Goal: Obtain resource: Obtain resource

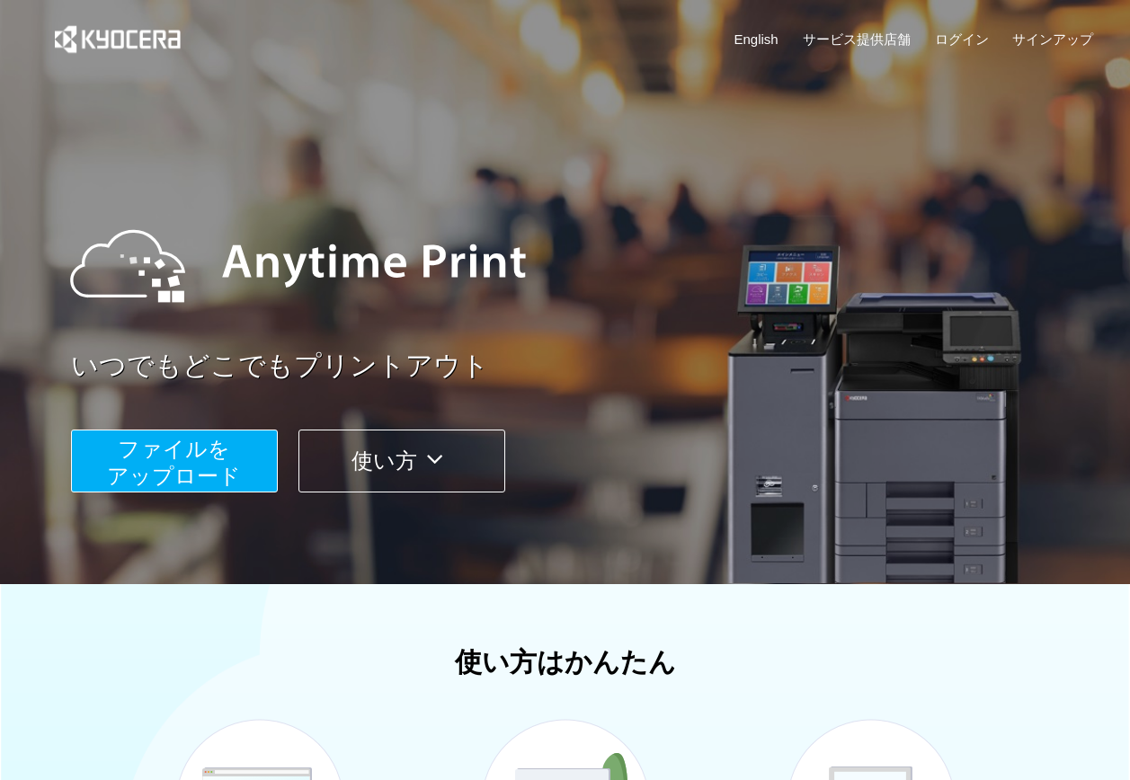
click at [226, 458] on span "ファイルを ​​アップロード" at bounding box center [174, 462] width 134 height 51
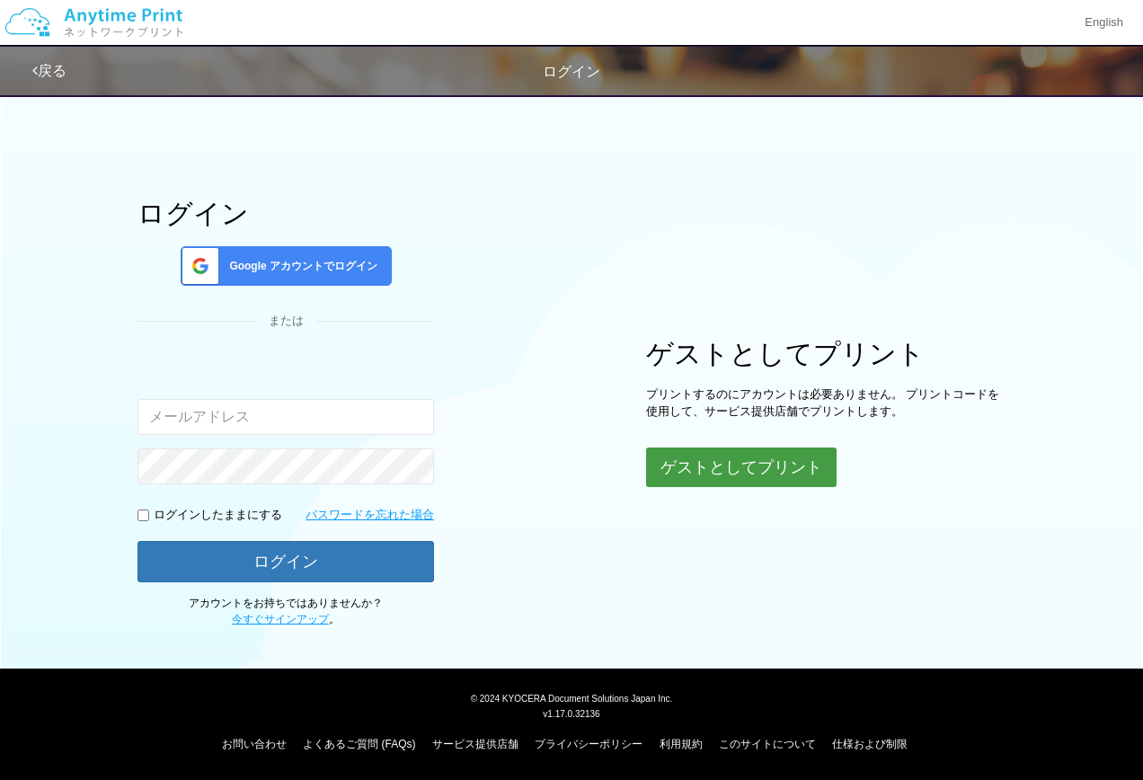
click at [695, 456] on button "ゲストとしてプリント" at bounding box center [741, 468] width 191 height 40
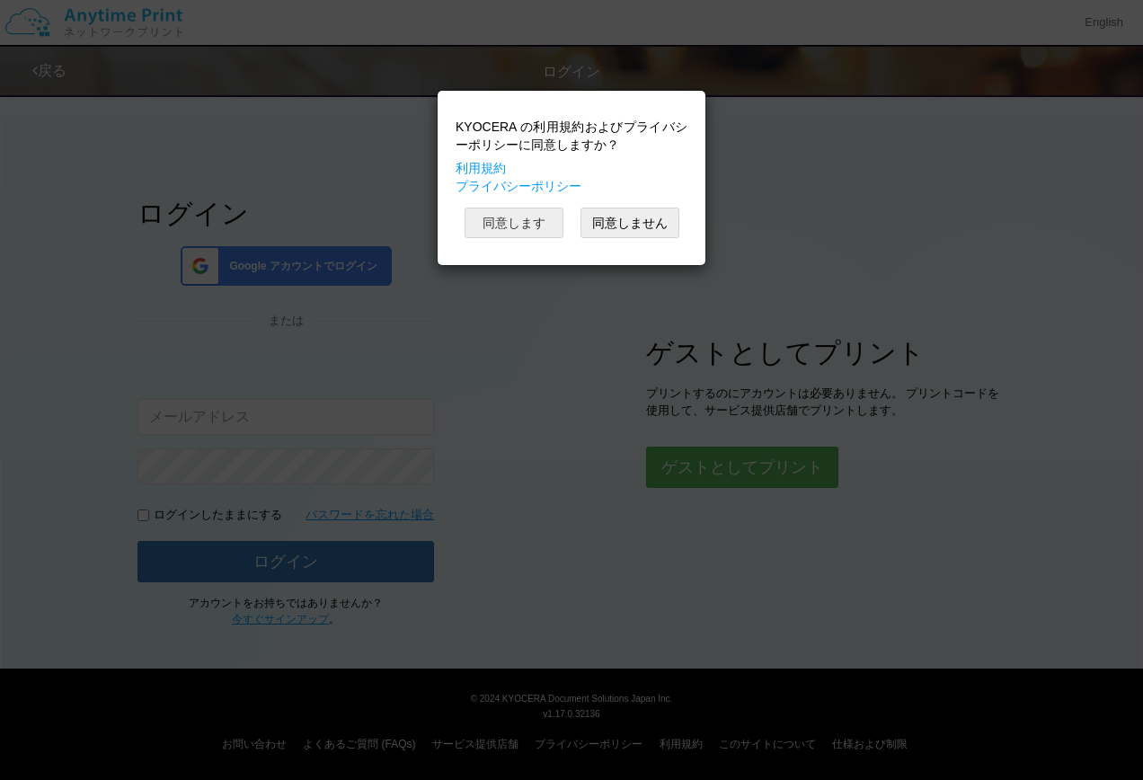
click at [542, 228] on button "同意します" at bounding box center [514, 223] width 99 height 31
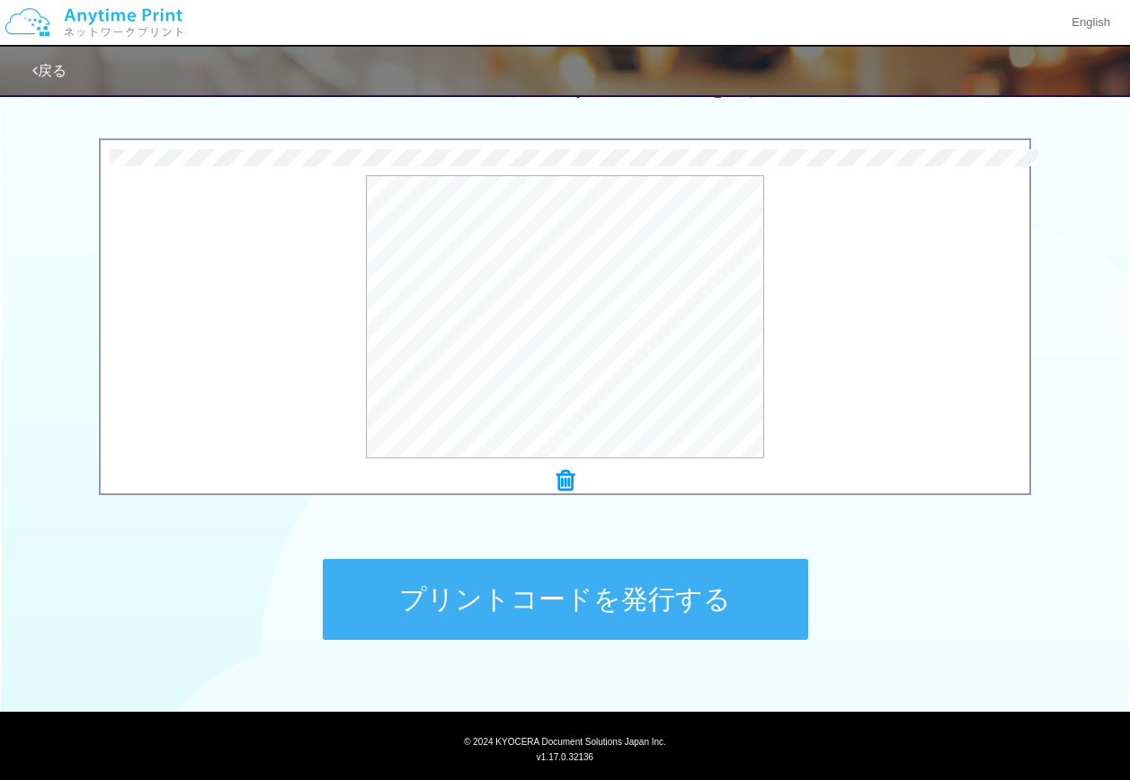
scroll to position [587, 0]
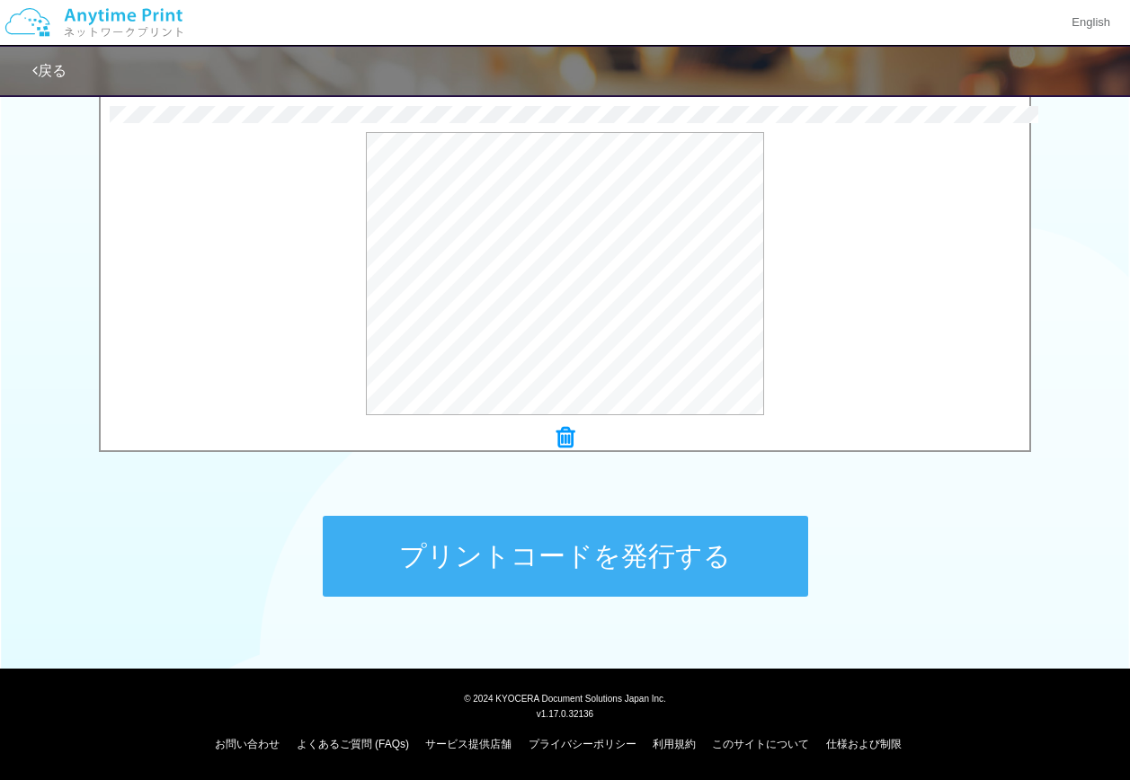
click at [680, 539] on button "プリントコードを発行する" at bounding box center [565, 556] width 485 height 81
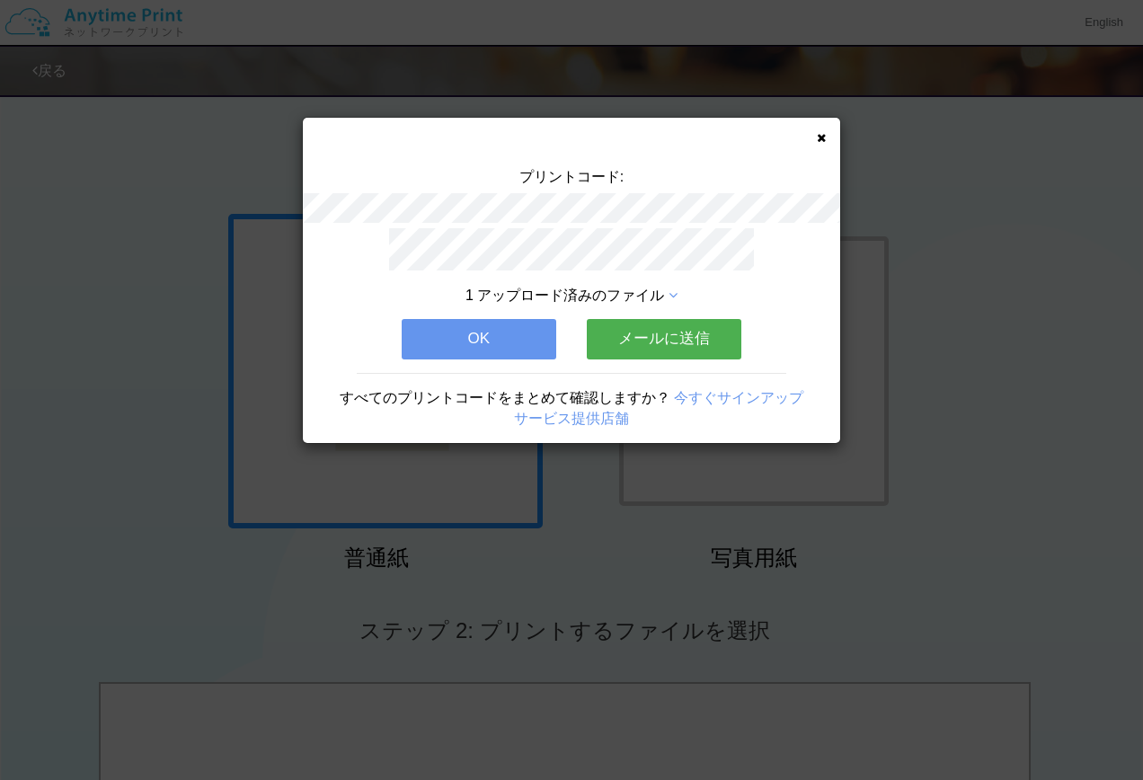
click at [501, 338] on button "OK" at bounding box center [479, 339] width 155 height 40
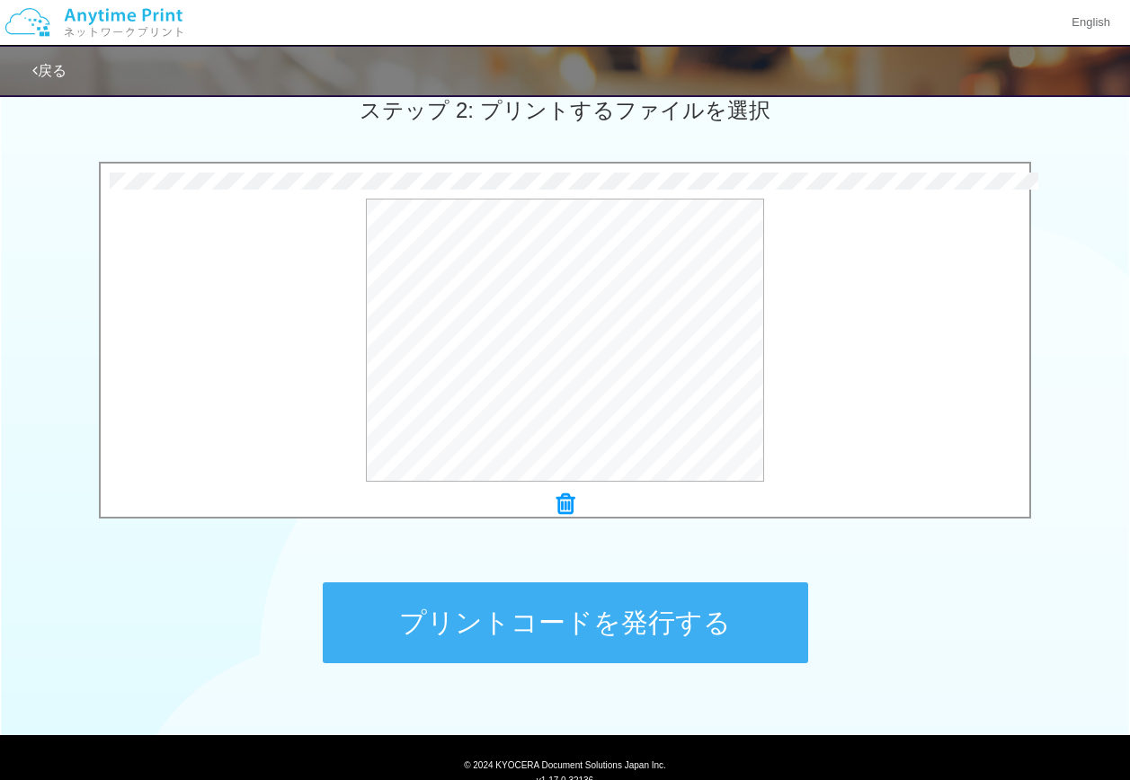
scroll to position [539, 0]
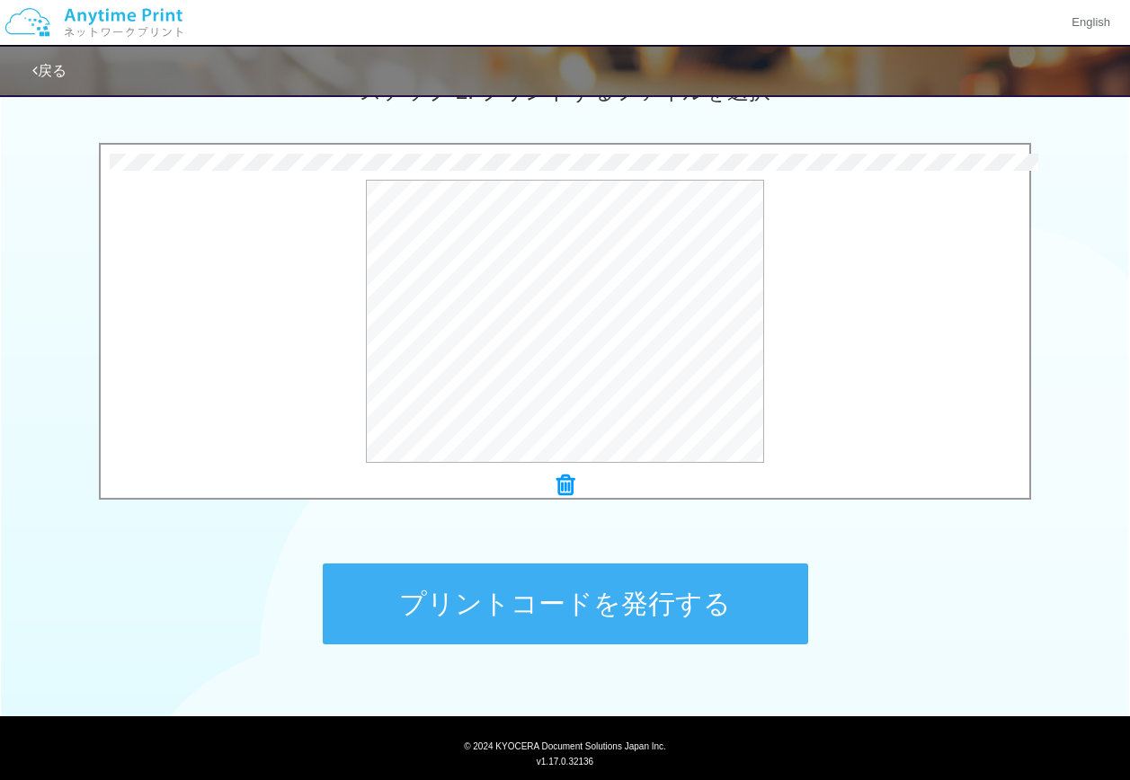
click at [722, 611] on button "プリントコードを発行する" at bounding box center [565, 604] width 485 height 81
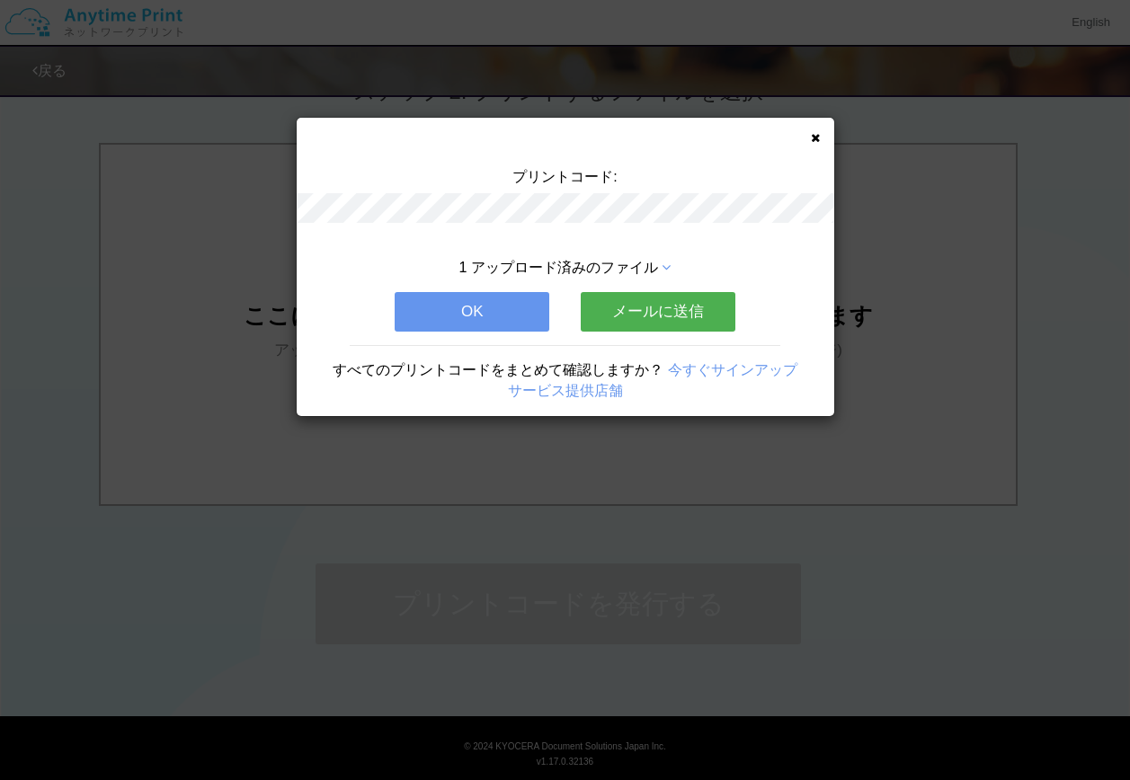
scroll to position [0, 0]
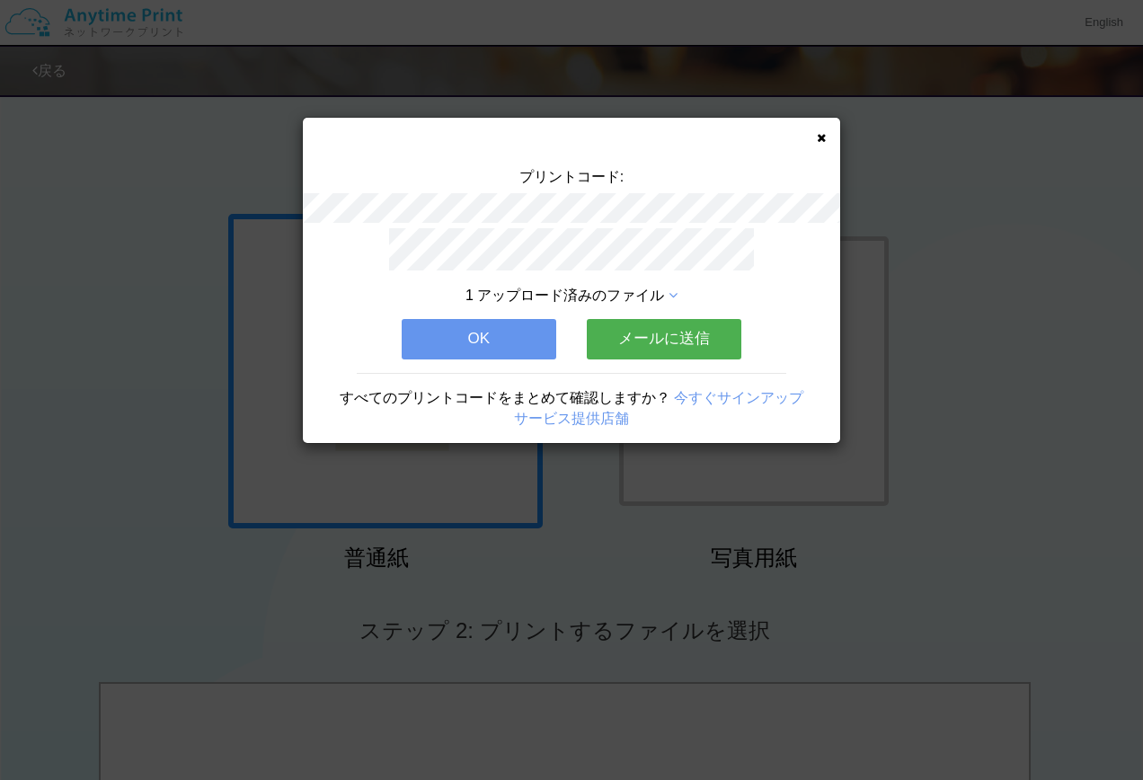
click at [474, 325] on button "OK" at bounding box center [479, 339] width 155 height 40
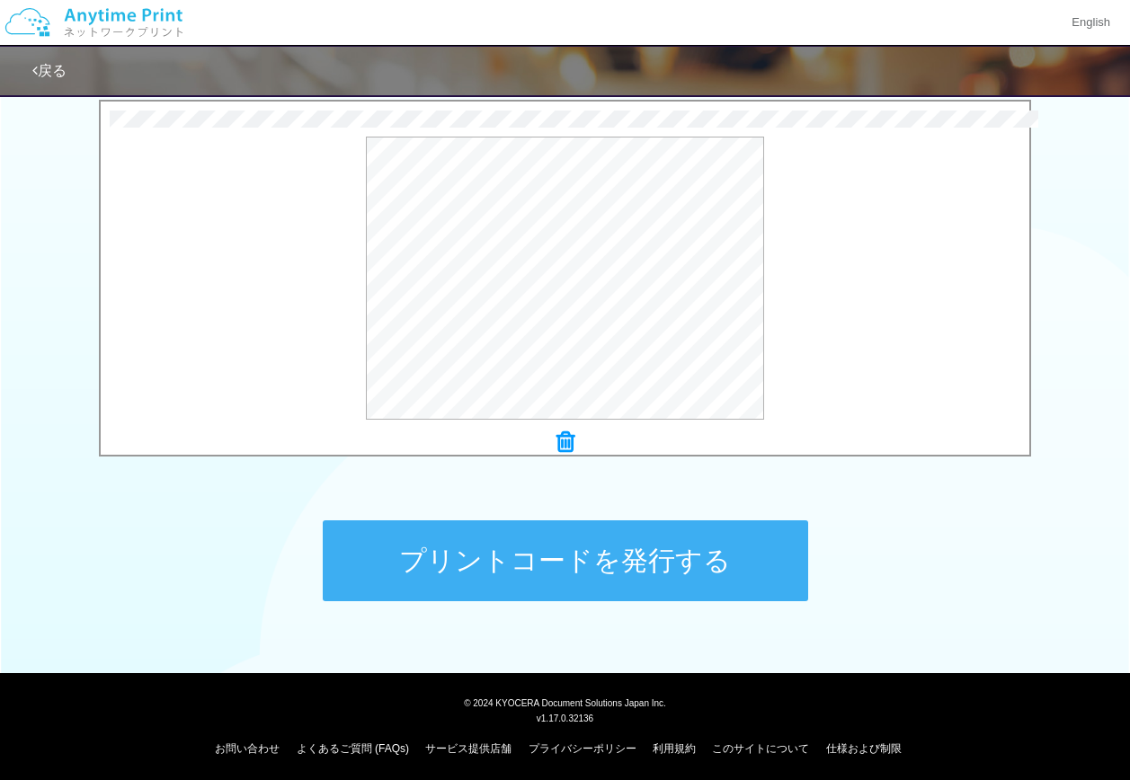
scroll to position [587, 0]
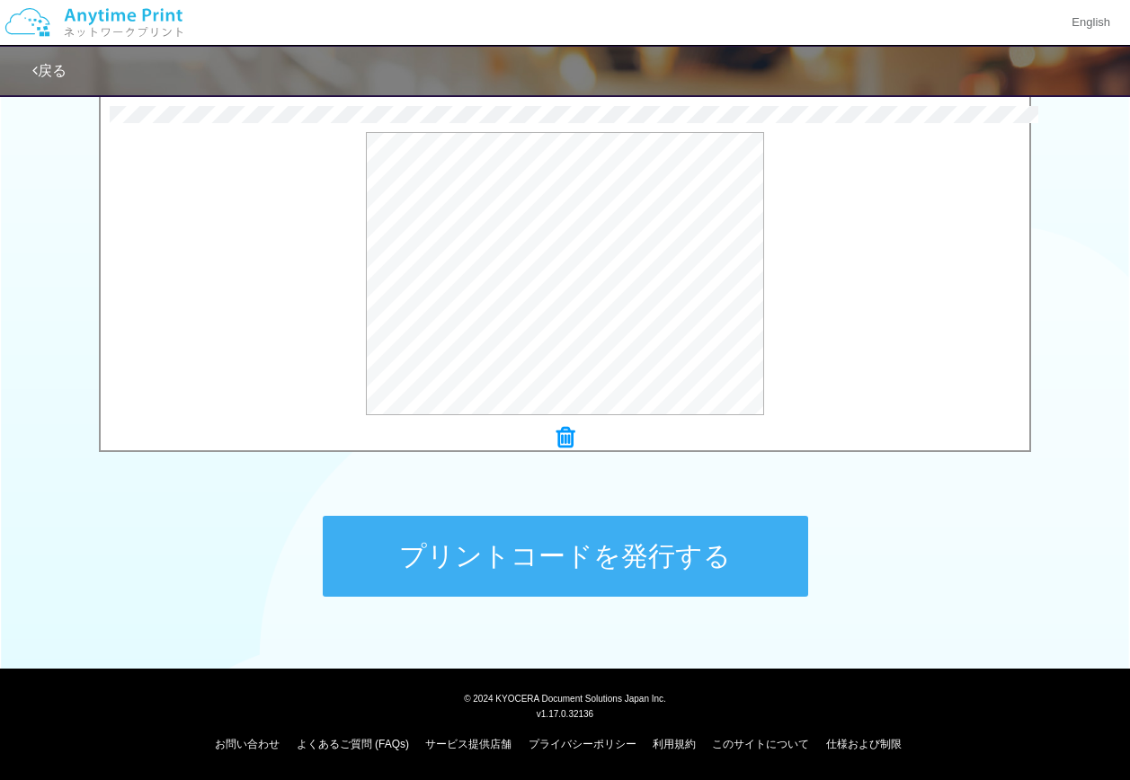
click at [602, 550] on button "プリントコードを発行する" at bounding box center [565, 556] width 485 height 81
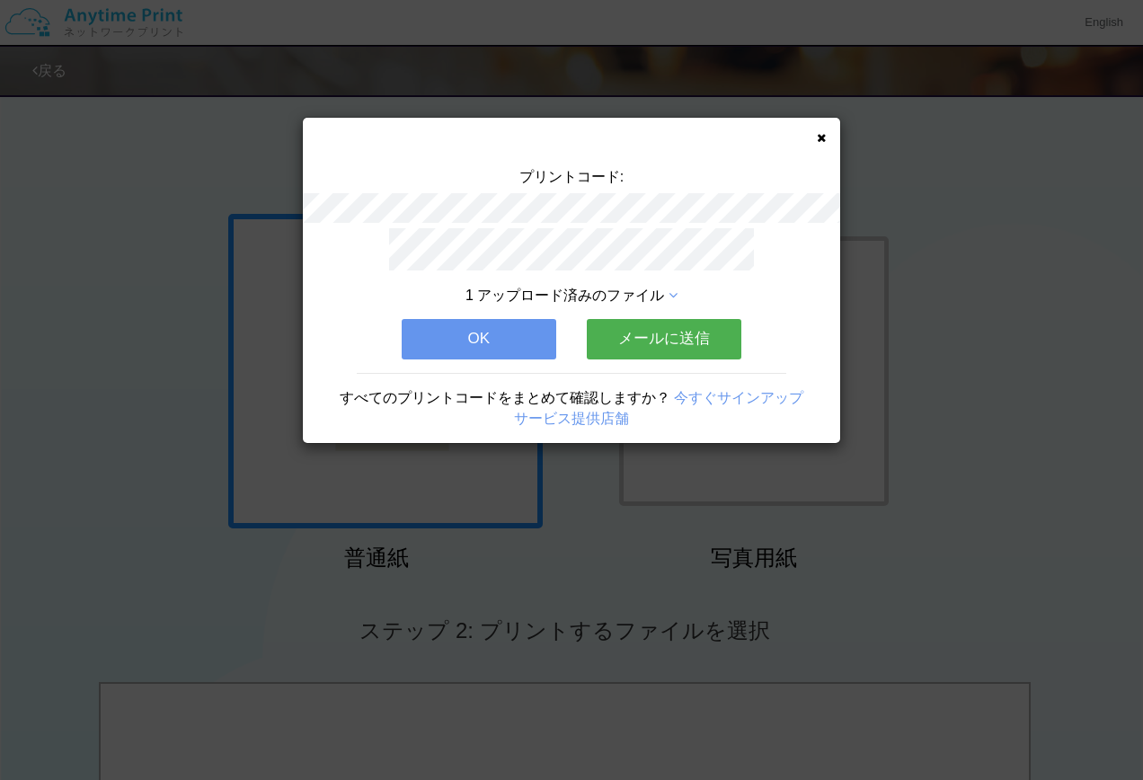
click at [511, 319] on button "OK" at bounding box center [479, 339] width 155 height 40
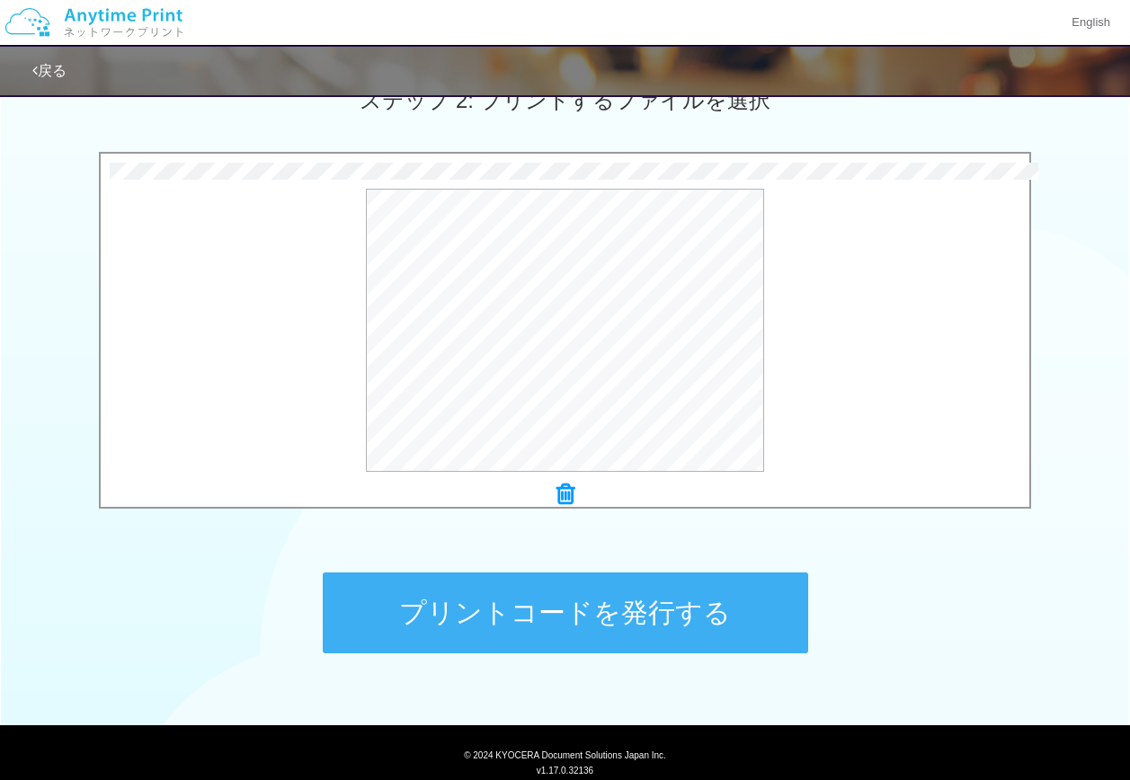
scroll to position [539, 0]
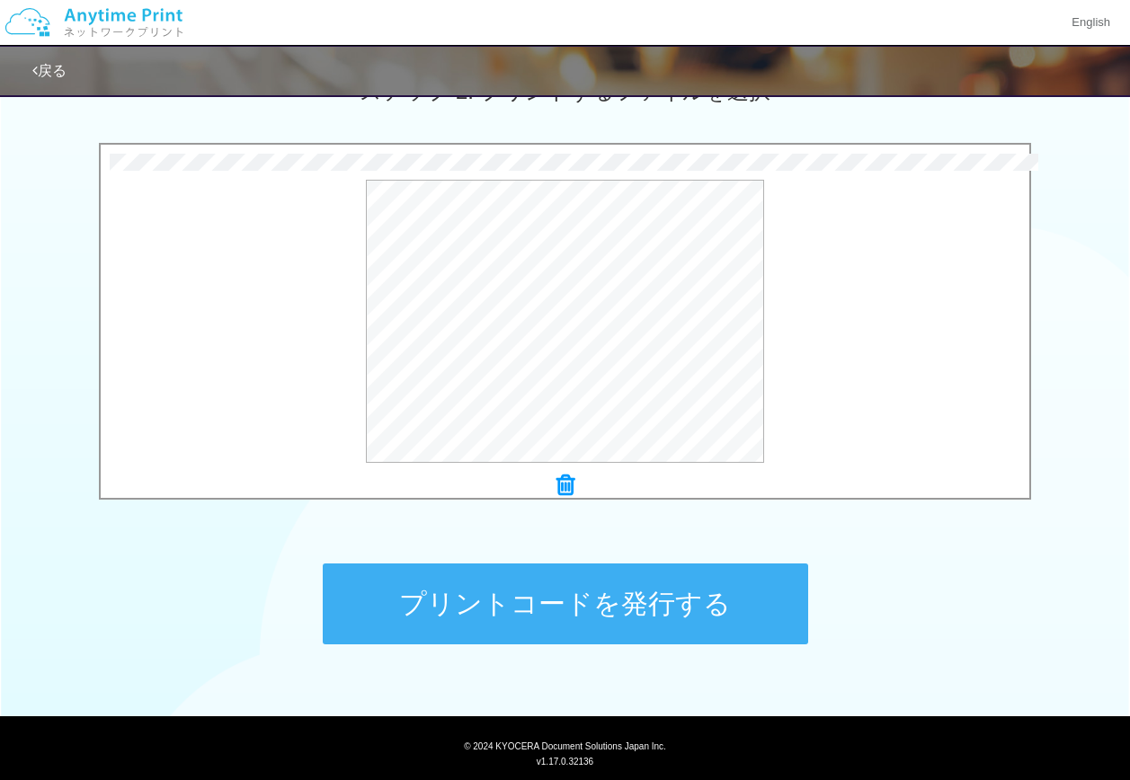
click at [609, 594] on button "プリントコードを発行する" at bounding box center [565, 604] width 485 height 81
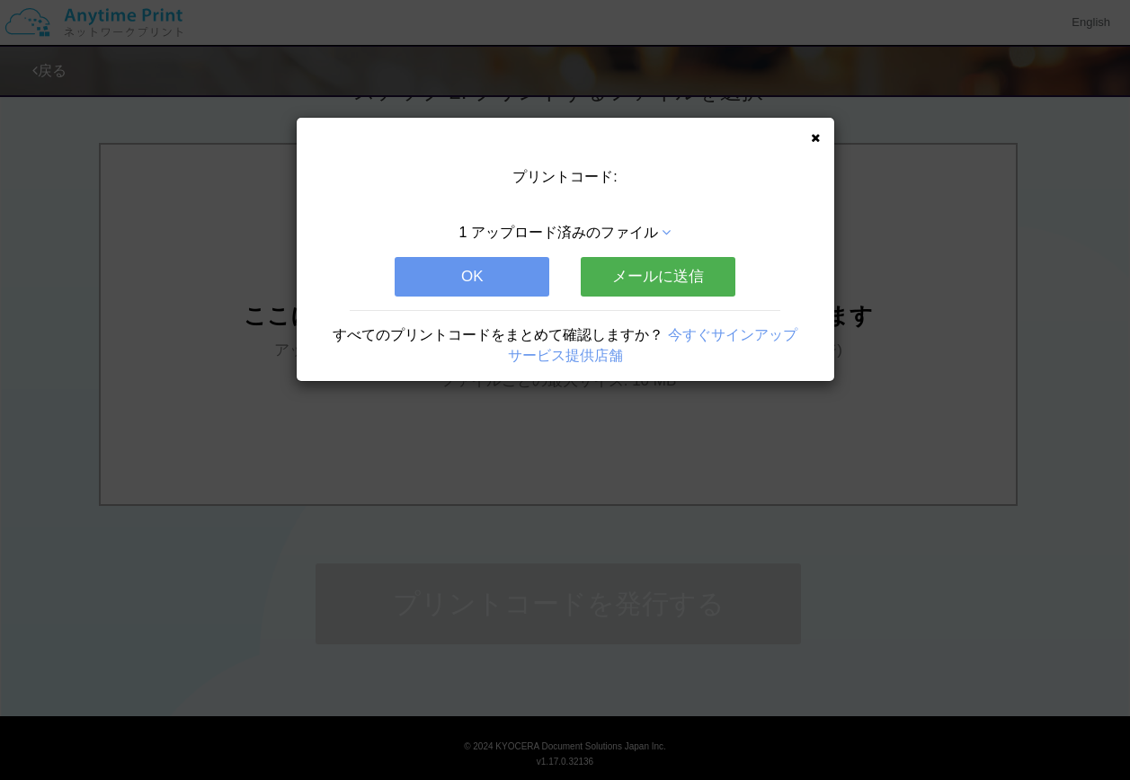
scroll to position [0, 0]
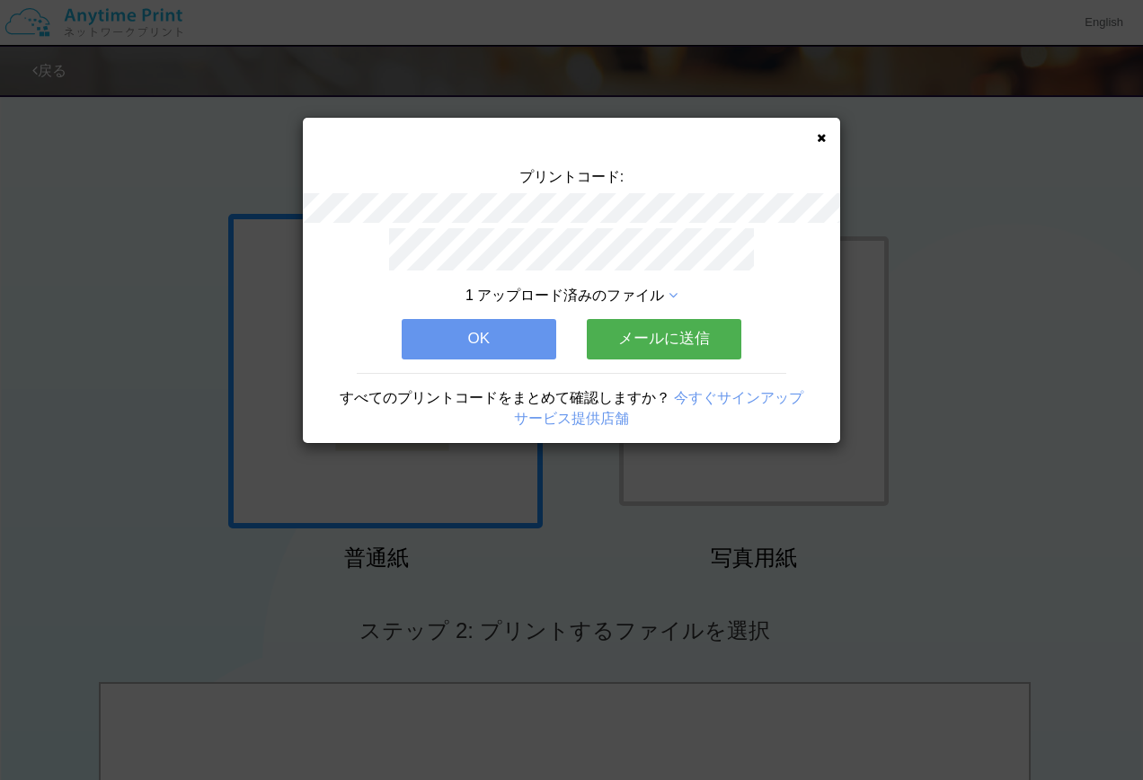
click at [515, 334] on button "OK" at bounding box center [479, 339] width 155 height 40
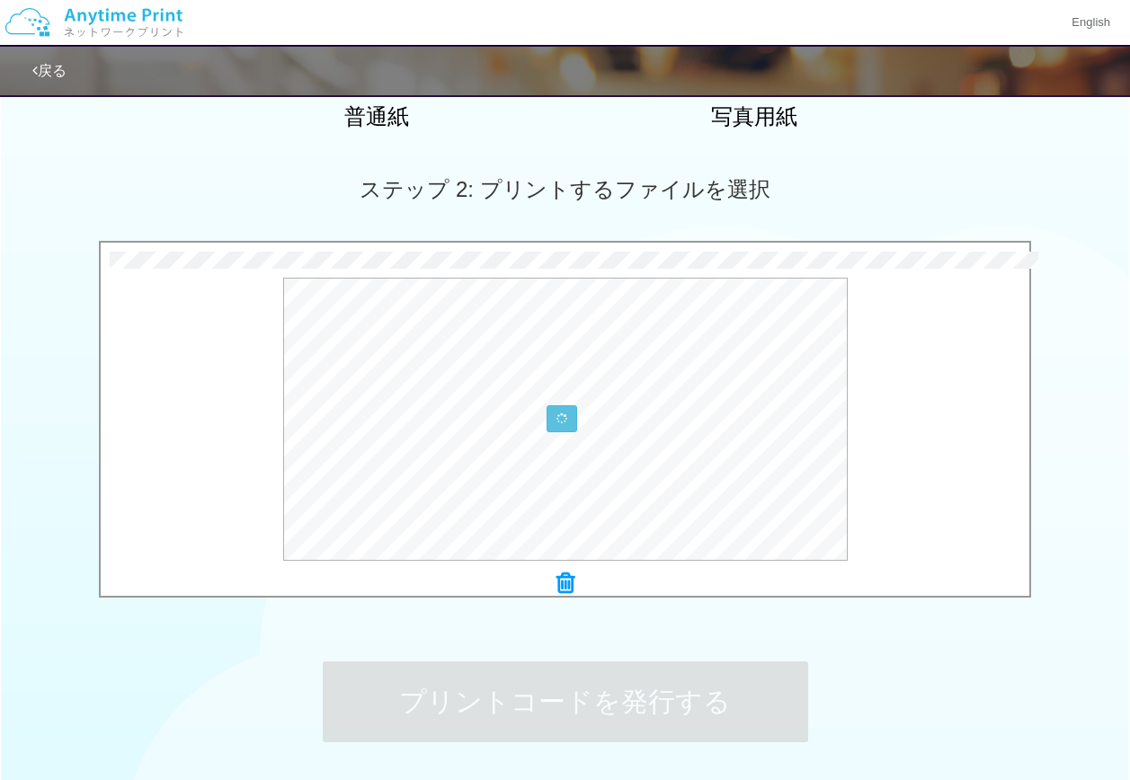
scroll to position [449, 0]
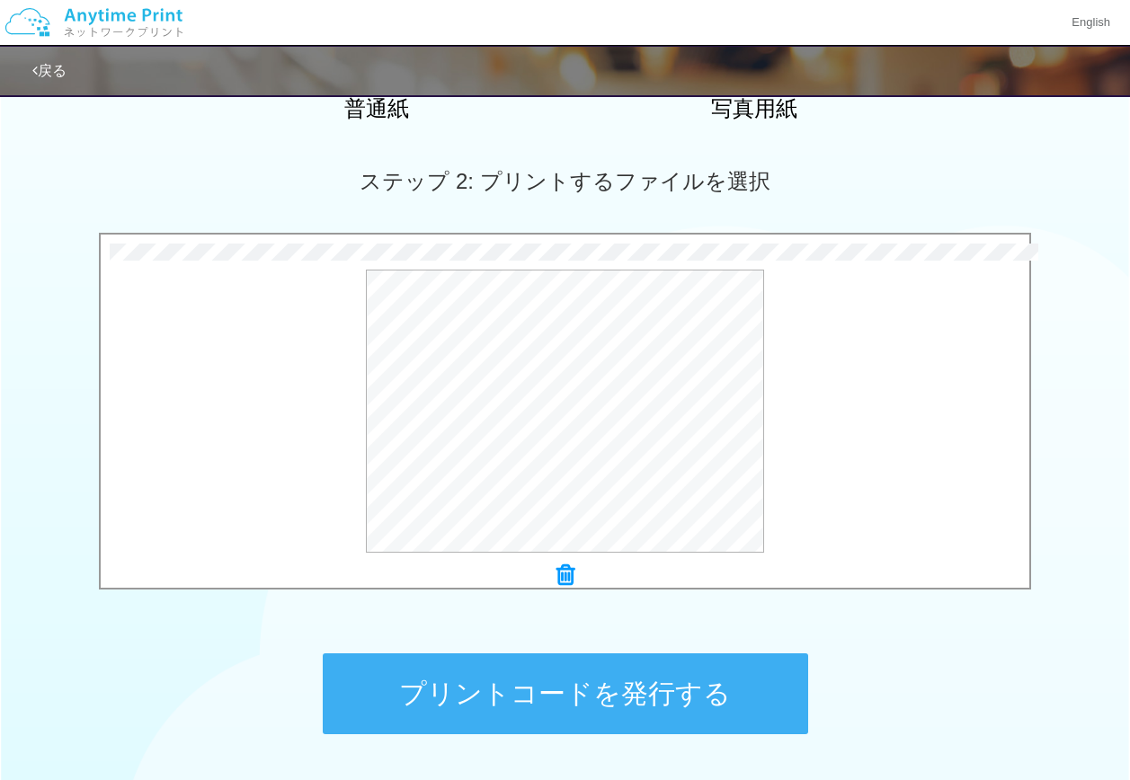
click at [630, 696] on button "プリントコードを発行する" at bounding box center [565, 693] width 485 height 81
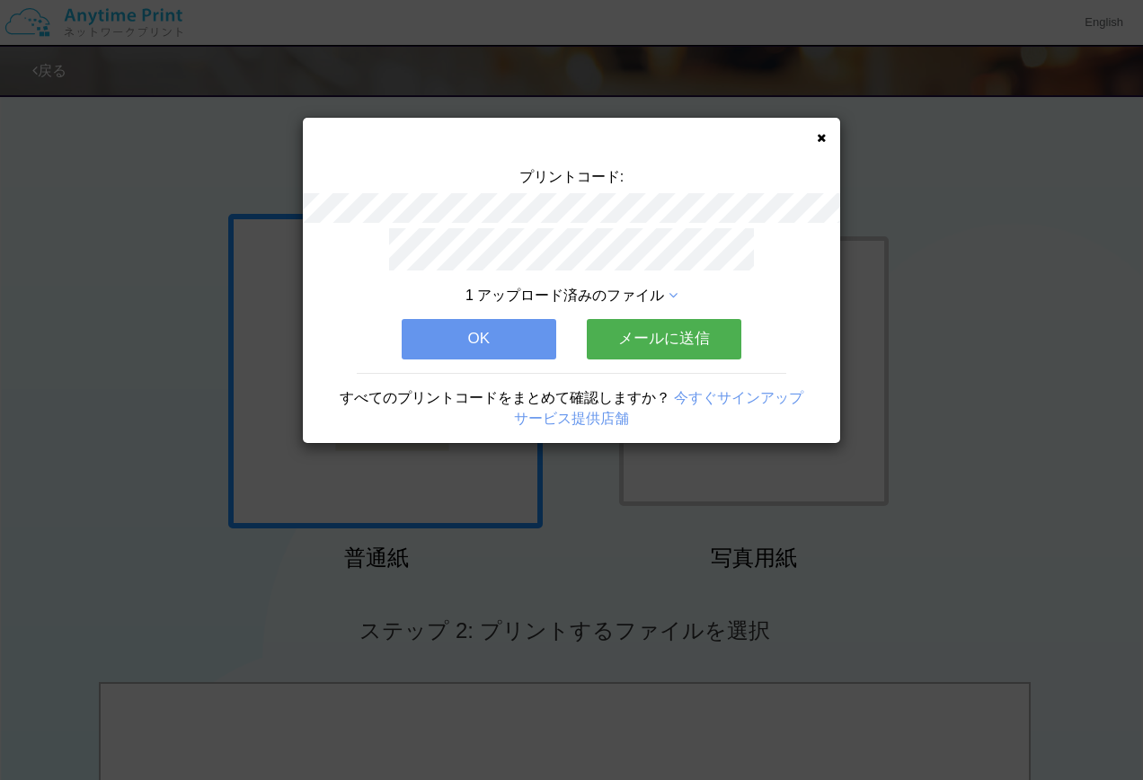
click at [452, 330] on button "OK" at bounding box center [479, 339] width 155 height 40
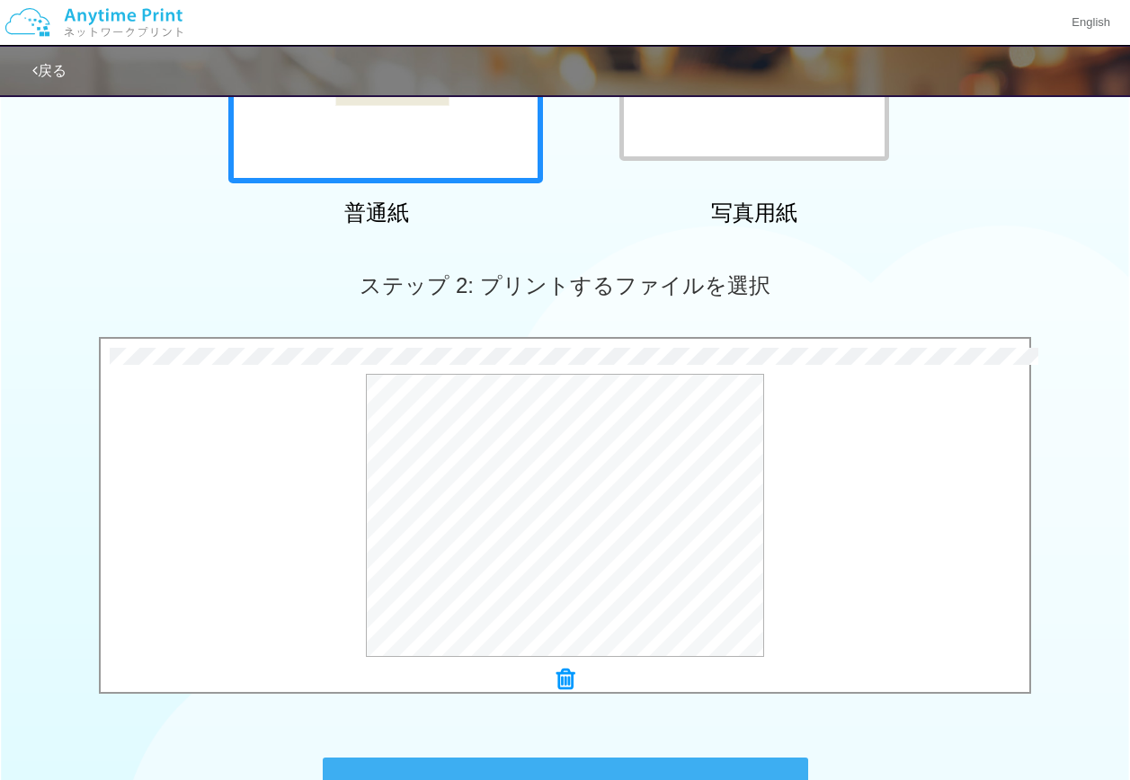
scroll to position [449, 0]
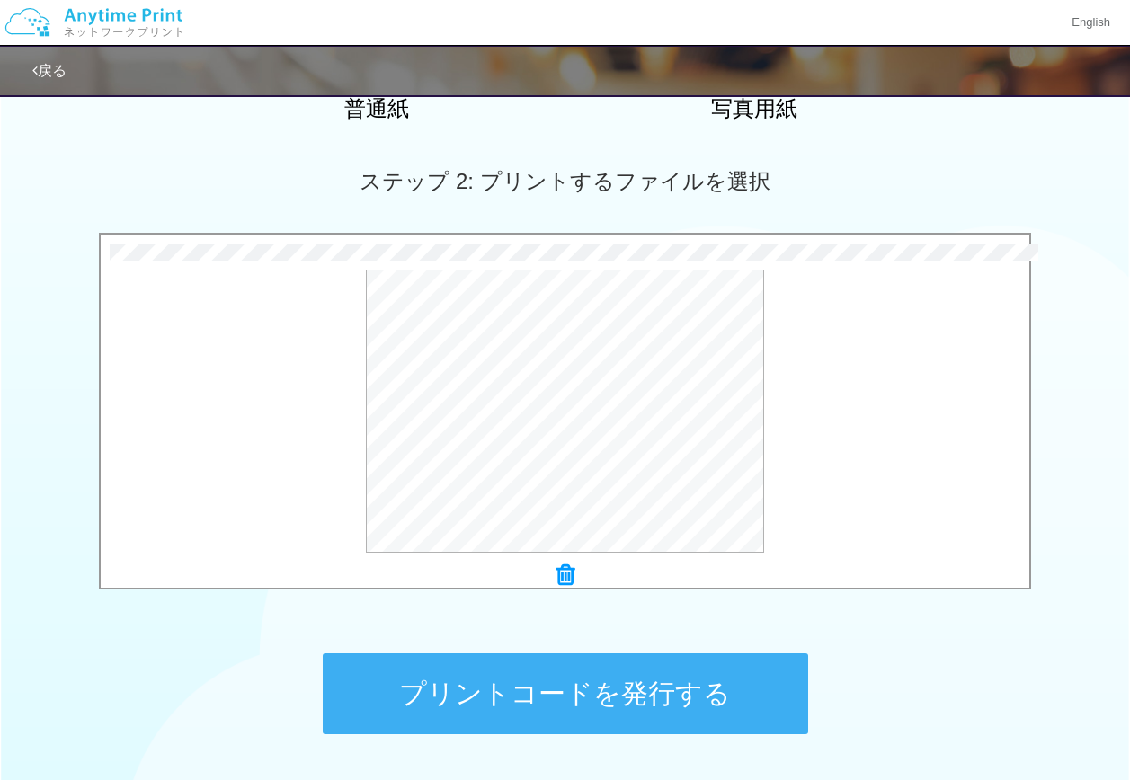
click at [594, 694] on button "プリントコードを発行する" at bounding box center [565, 693] width 485 height 81
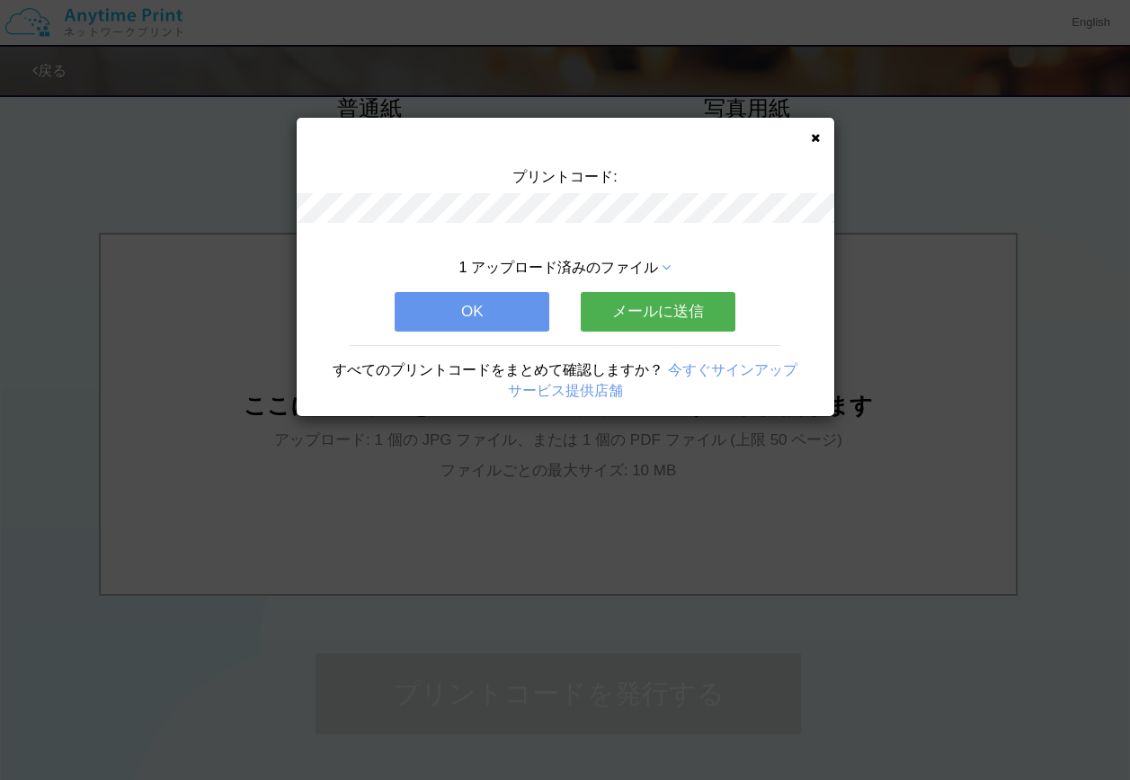
scroll to position [0, 0]
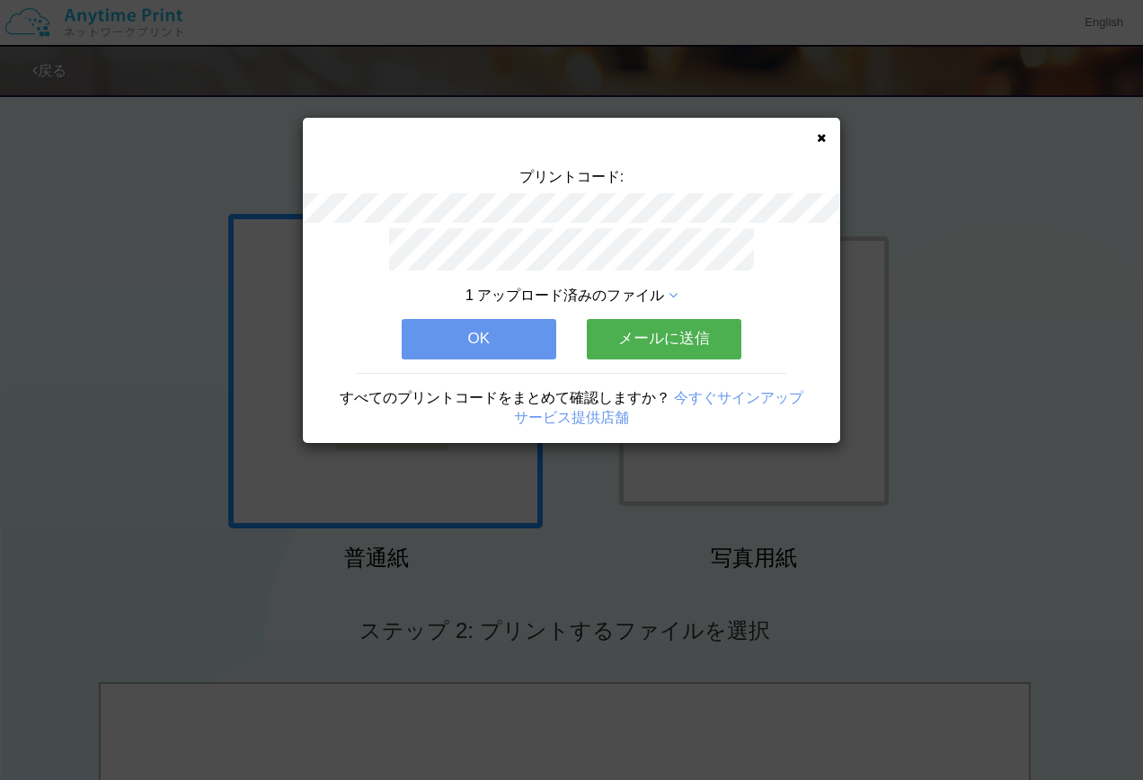
click at [461, 322] on button "OK" at bounding box center [479, 339] width 155 height 40
